Goal: Contribute content

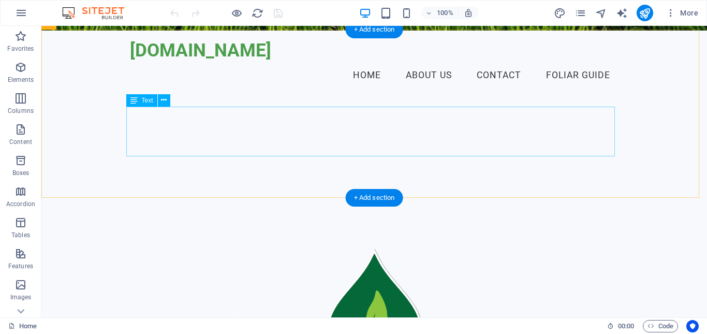
scroll to position [259, 0]
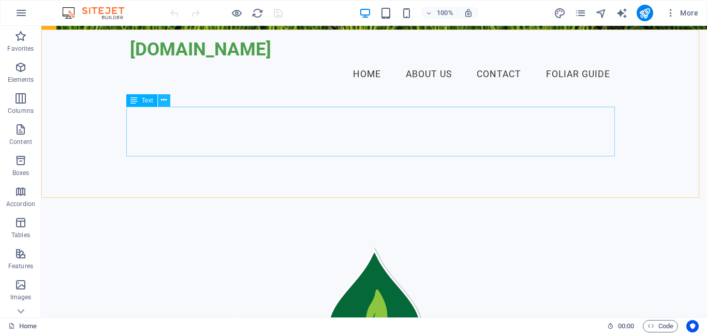
click at [164, 96] on icon at bounding box center [164, 100] width 6 height 11
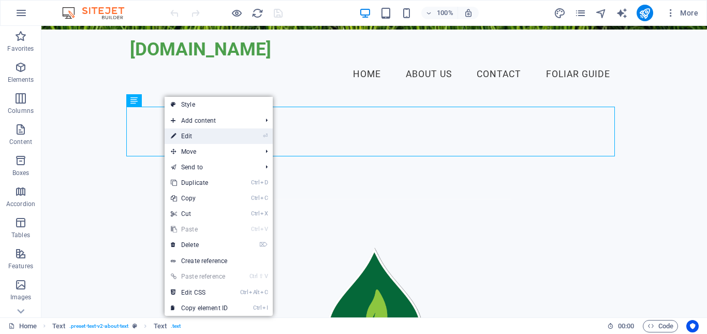
click at [222, 135] on link "⏎ Edit" at bounding box center [199, 136] width 69 height 16
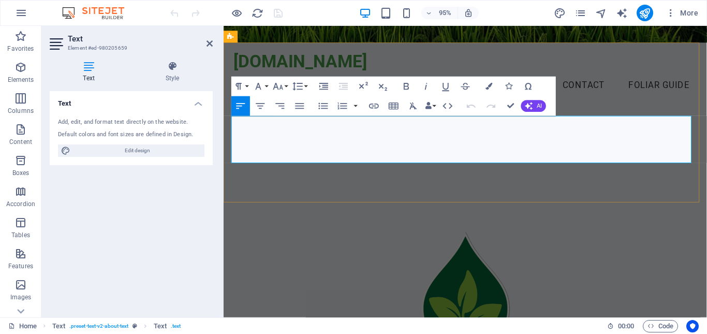
click at [298, 104] on icon "button" at bounding box center [300, 106] width 12 height 12
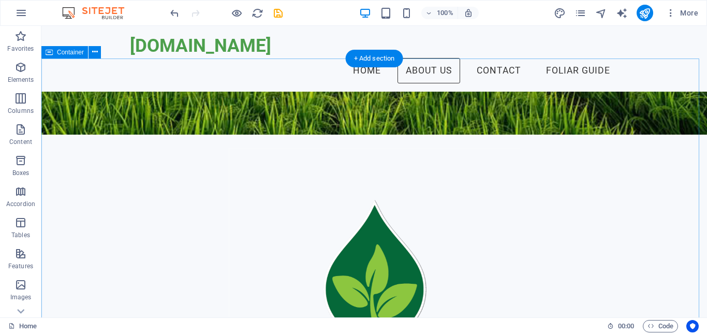
scroll to position [90, 0]
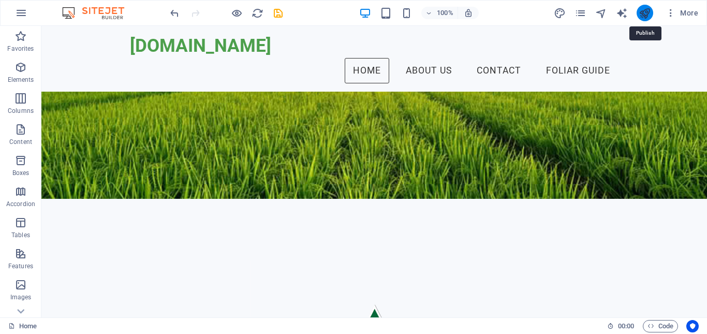
click at [645, 10] on icon "publish" at bounding box center [645, 13] width 12 height 12
checkbox input "false"
